Goal: Information Seeking & Learning: Learn about a topic

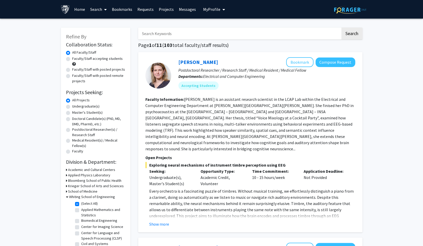
scroll to position [79, 0]
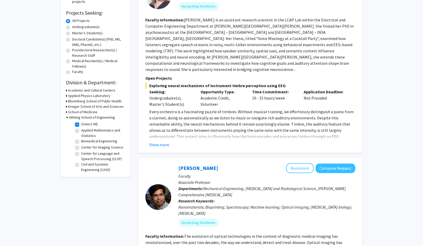
click at [94, 142] on label "Biomedical Engineering" at bounding box center [99, 141] width 36 height 5
click at [85, 142] on input "Biomedical Engineering" at bounding box center [82, 140] width 3 height 3
checkbox input "true"
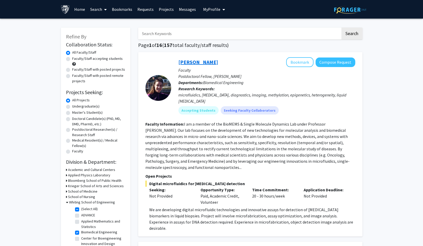
click at [191, 63] on link "Chrissy O'Keefe" at bounding box center [199, 62] width 40 height 6
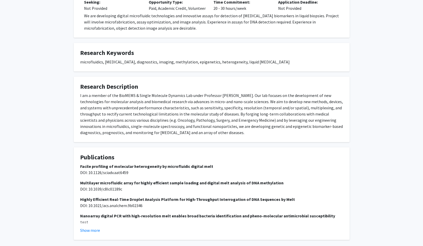
scroll to position [117, 0]
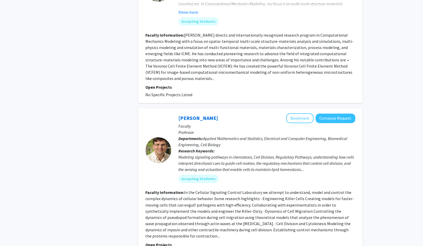
scroll to position [1702, 0]
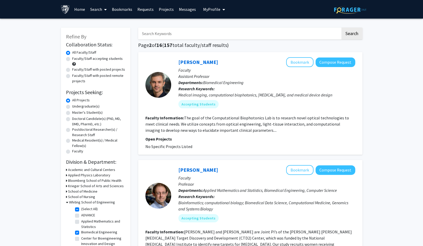
click at [211, 131] on fg-read-more "The goal of the Computational Biophotonics Lab is to research novel optical tec…" at bounding box center [247, 124] width 204 height 18
click at [167, 122] on fg-read-more "The goal of the Computational Biophotonics Lab is to research novel optical tec…" at bounding box center [247, 124] width 204 height 18
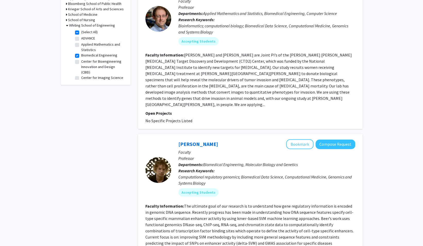
scroll to position [178, 0]
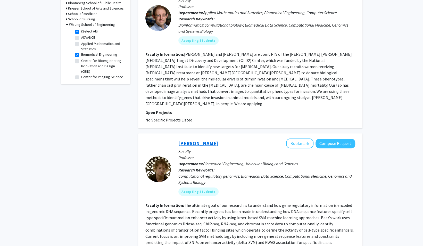
click at [192, 140] on link "Michael Beer" at bounding box center [199, 143] width 40 height 6
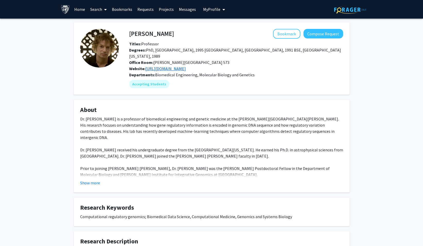
click at [162, 66] on link "http://www.beerlab.org/" at bounding box center [165, 68] width 41 height 5
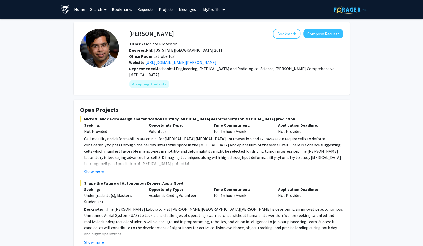
click at [74, 14] on link "Home" at bounding box center [80, 9] width 16 height 18
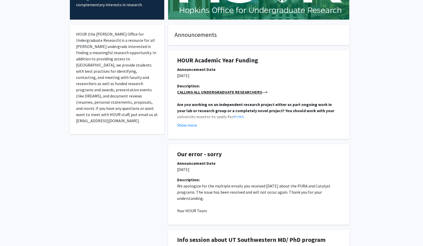
scroll to position [78, 0]
click at [183, 128] on div "Description: CALLING ALL UNDERGRADUATE RESEARCHERS --> Are you working on an in…" at bounding box center [258, 108] width 171 height 50
click at [186, 125] on button "Show more" at bounding box center [187, 125] width 20 height 6
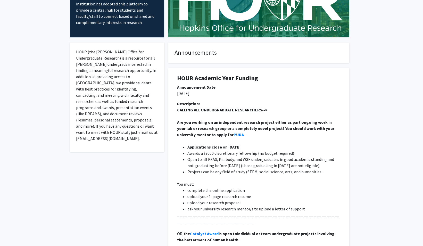
scroll to position [0, 0]
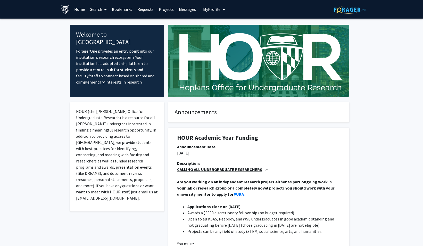
click at [80, 10] on link "Home" at bounding box center [80, 9] width 16 height 18
click at [167, 7] on link "Projects" at bounding box center [166, 9] width 20 height 18
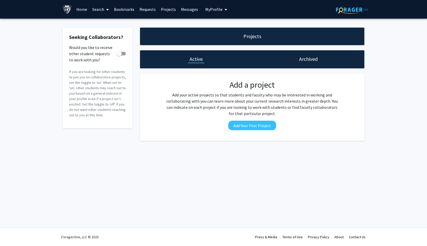
click at [98, 11] on link "Search" at bounding box center [101, 9] width 22 height 18
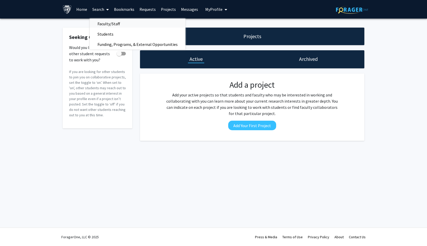
click at [104, 26] on span "Faculty/Staff" at bounding box center [109, 24] width 38 height 10
